Goal: Navigation & Orientation: Find specific page/section

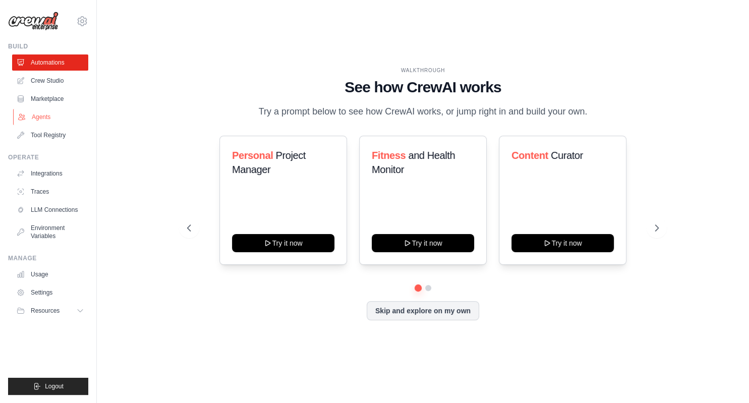
click at [43, 118] on link "Agents" at bounding box center [51, 117] width 76 height 16
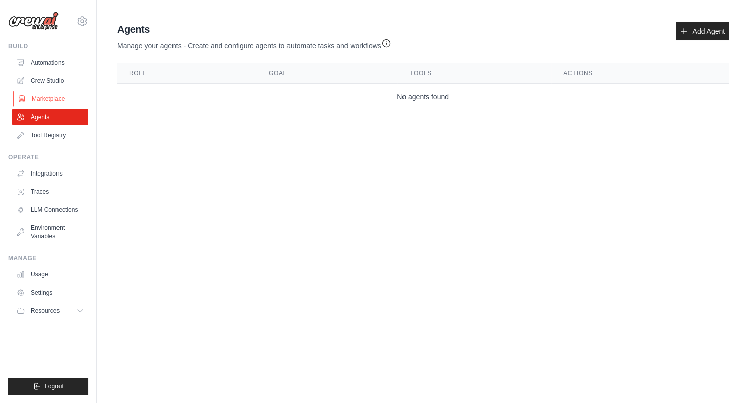
click at [46, 96] on link "Marketplace" at bounding box center [51, 99] width 76 height 16
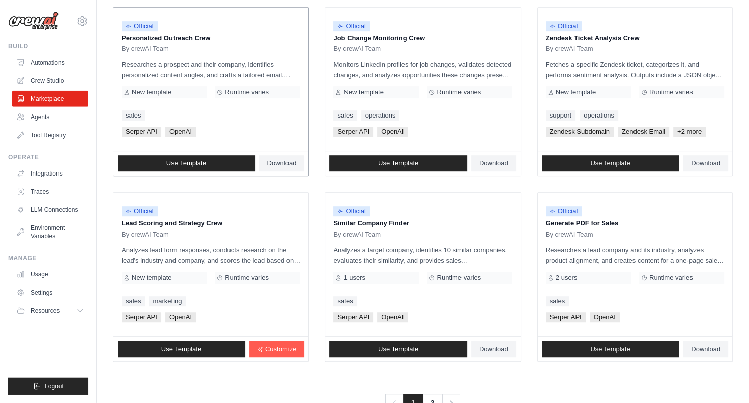
scroll to position [530, 0]
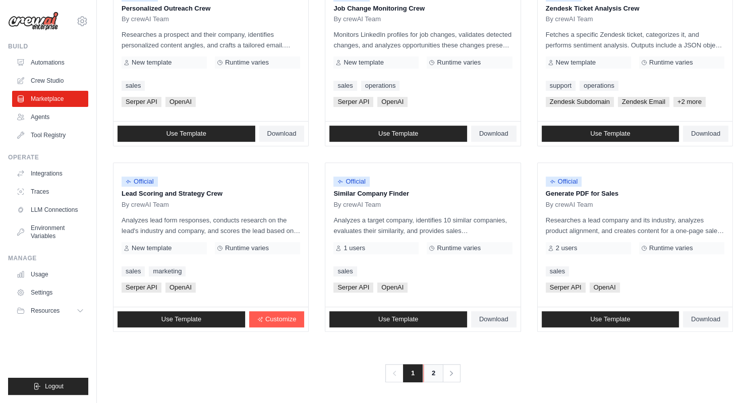
click at [437, 371] on link "2" at bounding box center [433, 373] width 20 height 18
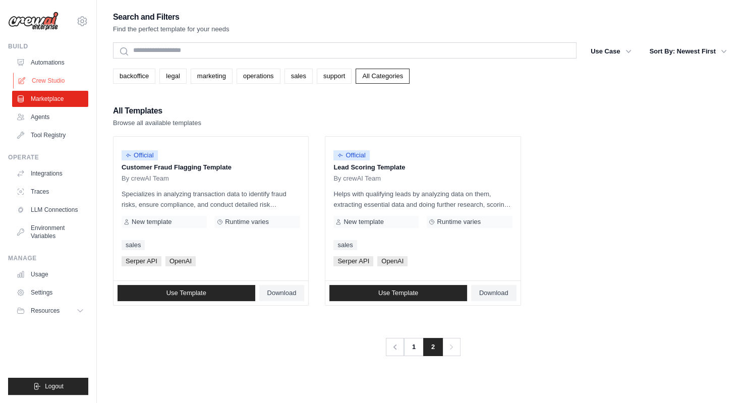
click at [52, 80] on link "Crew Studio" at bounding box center [51, 81] width 76 height 16
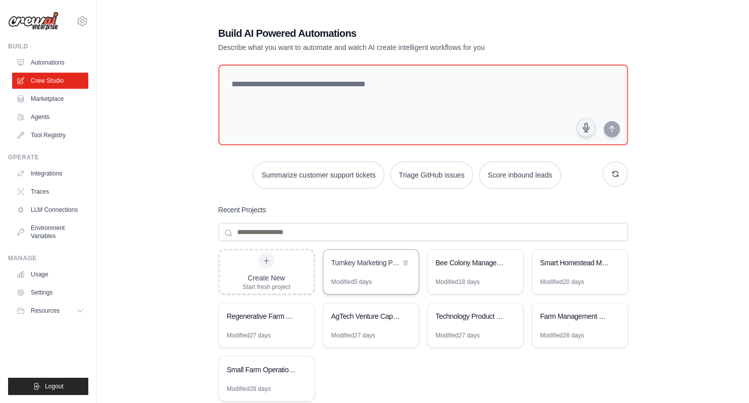
click at [362, 263] on div "Turnkey Marketing Package Designer" at bounding box center [365, 263] width 69 height 10
click at [47, 63] on link "Automations" at bounding box center [51, 62] width 76 height 16
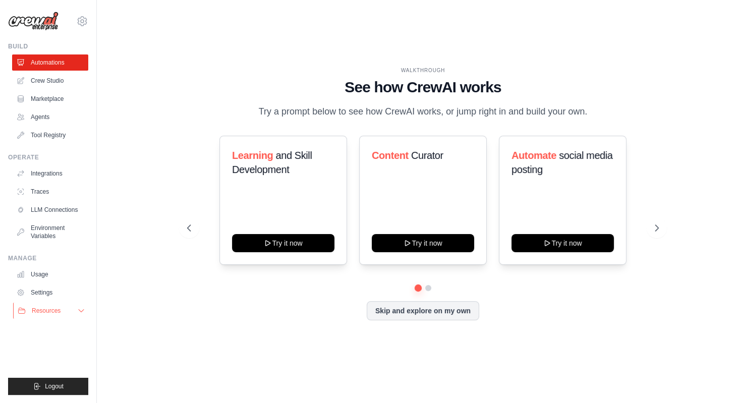
click at [77, 310] on button "Resources" at bounding box center [51, 311] width 76 height 16
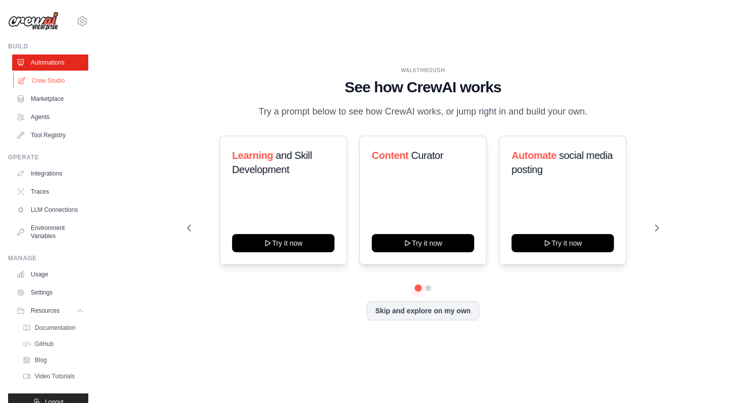
click at [44, 78] on link "Crew Studio" at bounding box center [51, 81] width 76 height 16
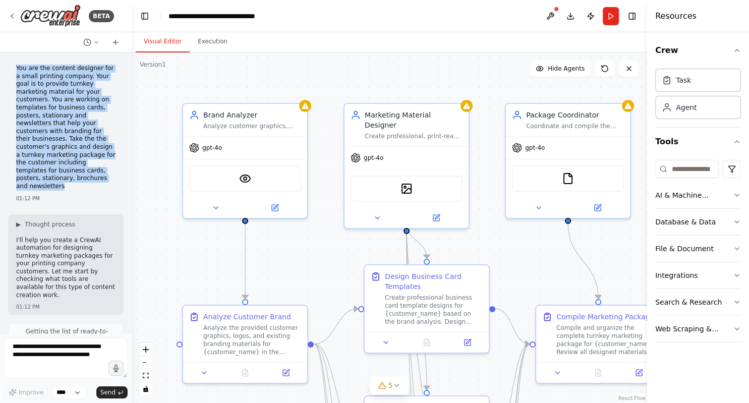
drag, startPoint x: 59, startPoint y: 171, endPoint x: 19, endPoint y: 66, distance: 112.9
click at [17, 65] on div "You are the content designer for a small printing company. Your goal is to prov…" at bounding box center [65, 129] width 99 height 128
copy p "You are the content designer for a small printing company. Your goal is to prov…"
click at [44, 15] on img at bounding box center [50, 16] width 61 height 23
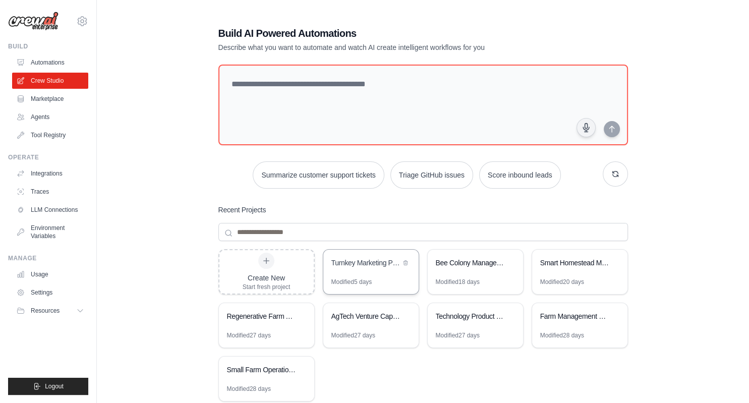
click at [338, 259] on div "Turnkey Marketing Package Designer" at bounding box center [365, 263] width 69 height 10
